Goal: Navigation & Orientation: Find specific page/section

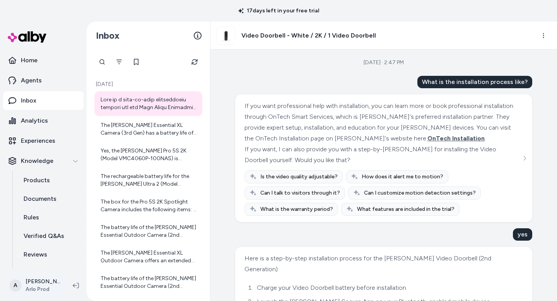
click at [43, 289] on html "17 days left in your free trial Home Agents Inbox Analytics Experiences Knowled…" at bounding box center [278, 150] width 557 height 301
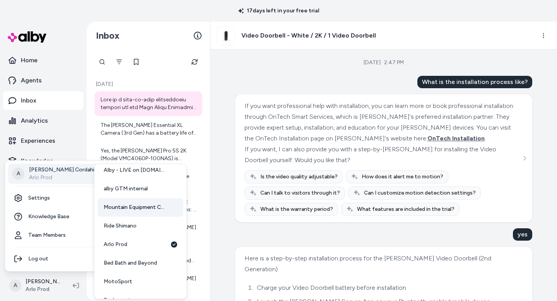
scroll to position [57, 0]
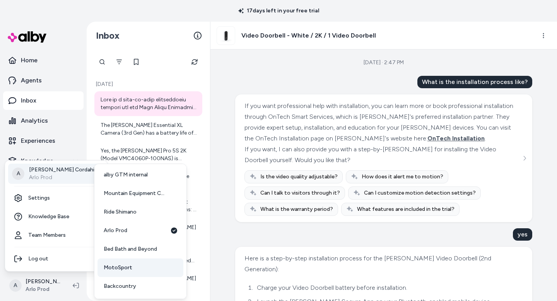
click at [137, 271] on link "MotoSport" at bounding box center [141, 268] width 86 height 19
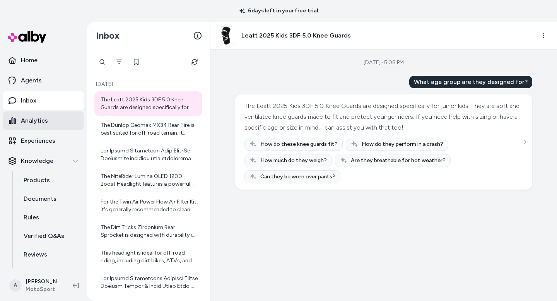
click at [34, 125] on link "Analytics" at bounding box center [43, 120] width 81 height 19
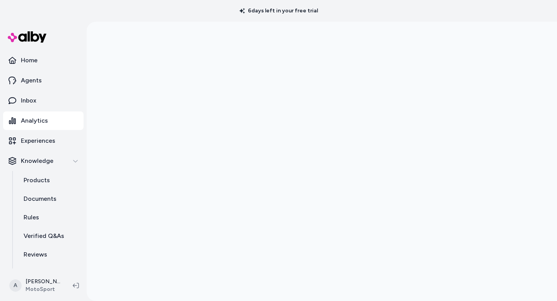
scroll to position [22, 0]
